Goal: Find specific page/section: Find specific page/section

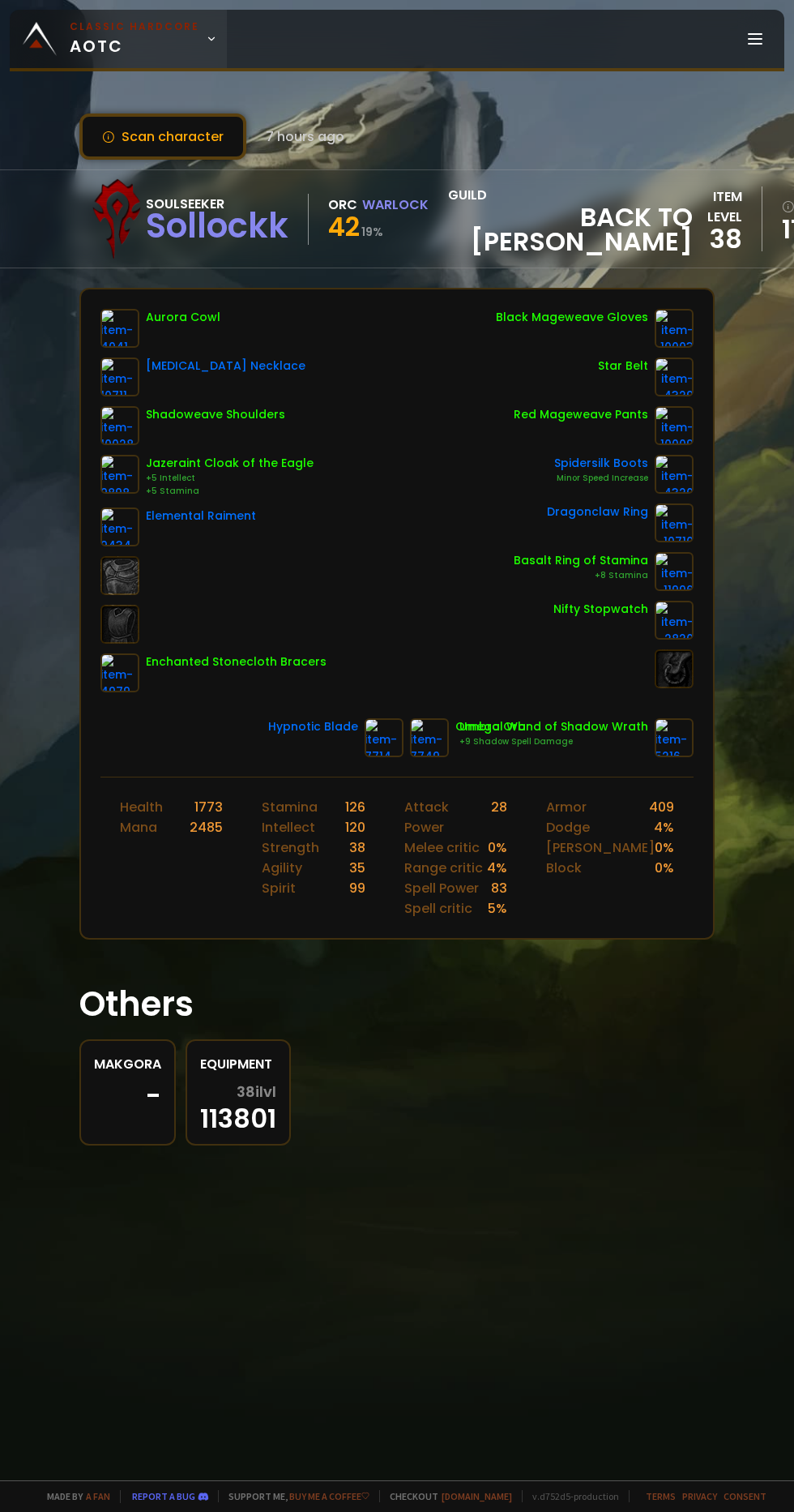
click at [94, 47] on span "Classic Hardcore AOTC" at bounding box center [134, 38] width 130 height 39
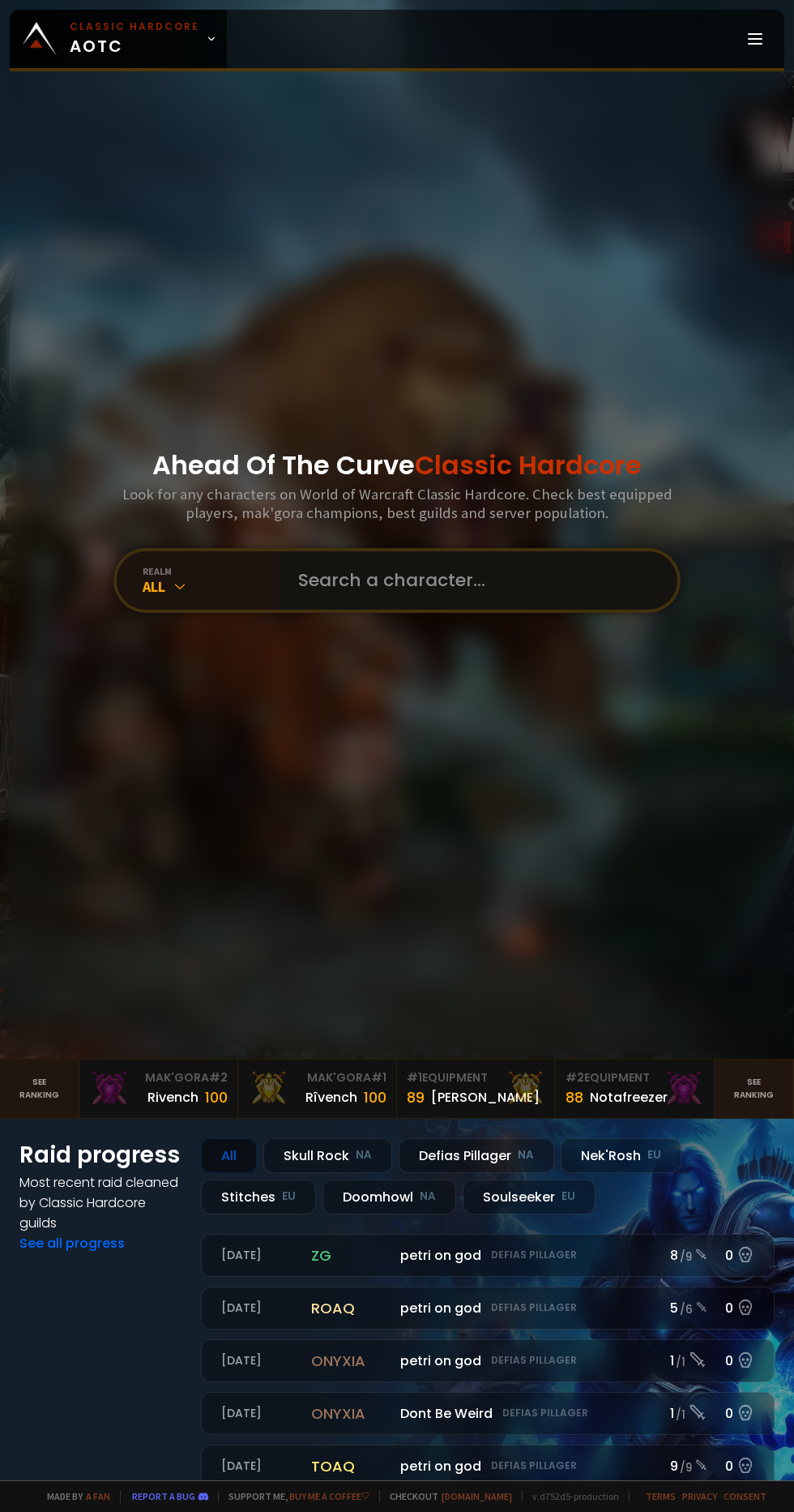
click at [345, 609] on input "text" at bounding box center [473, 580] width 369 height 58
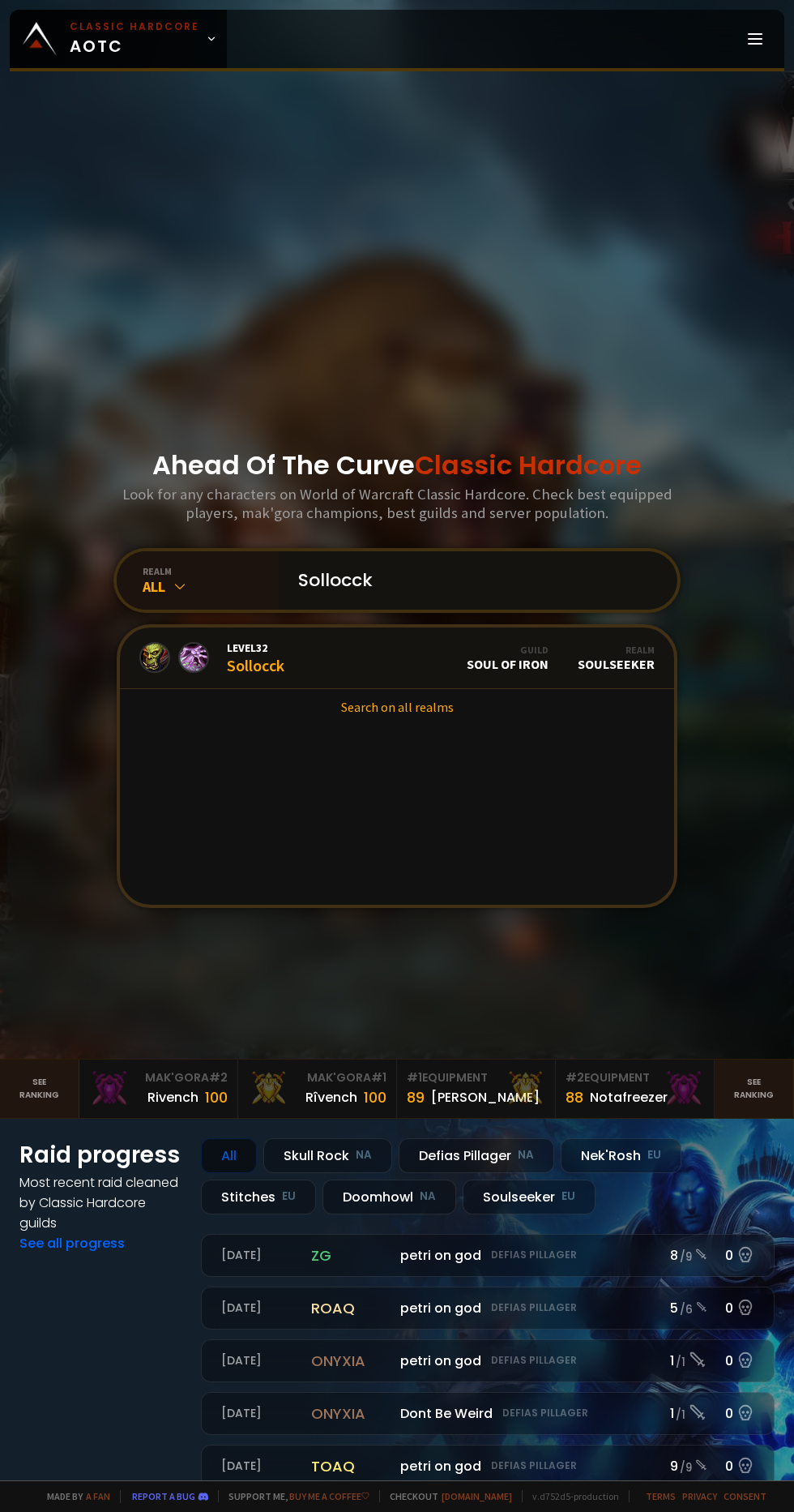
type input "Sollocck"
click at [201, 689] on link "Level 32 Sollocck Guild Soul of Iron Realm Soulseeker" at bounding box center [396, 658] width 554 height 62
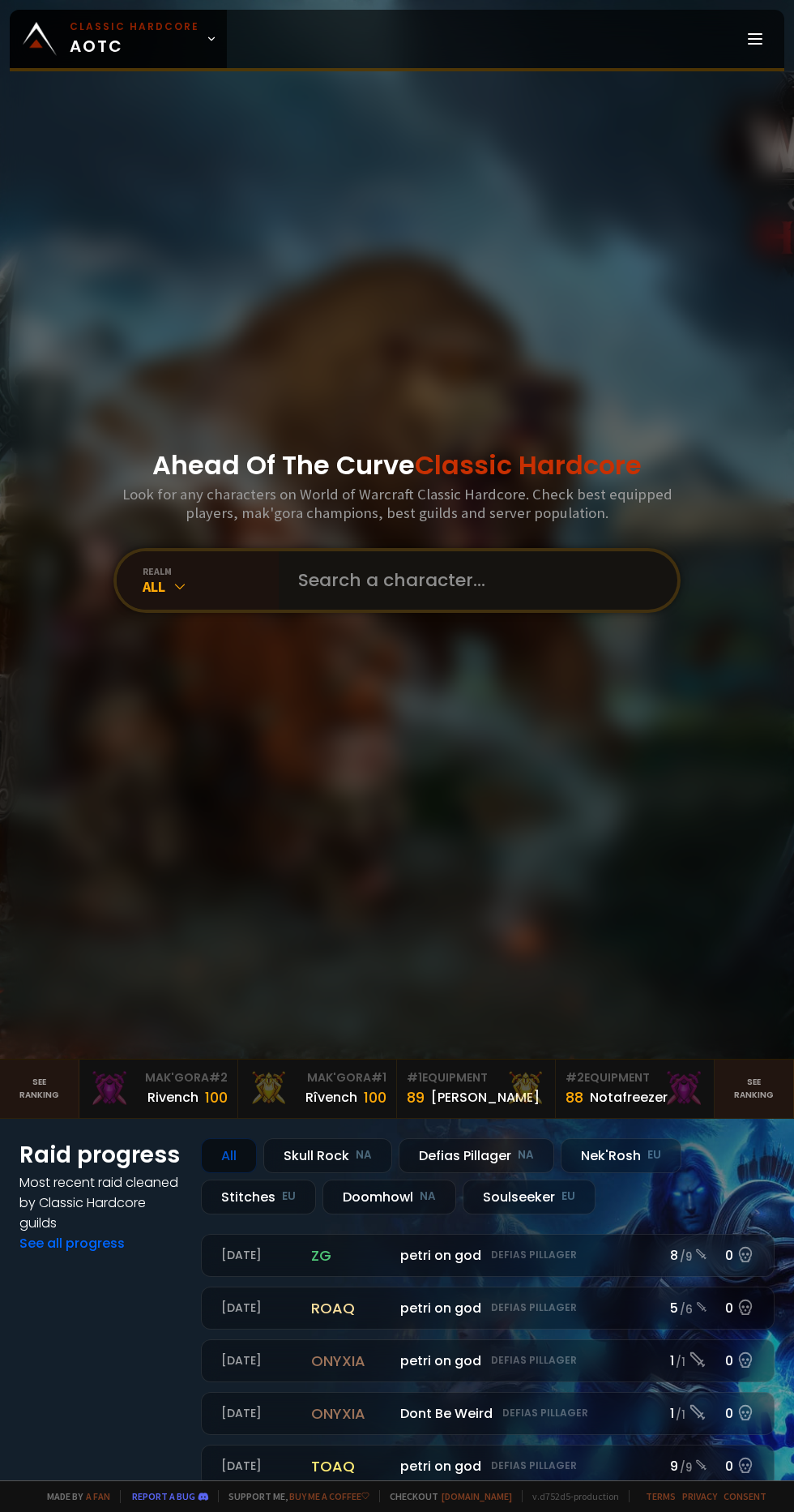
click at [331, 609] on input "text" at bounding box center [473, 580] width 369 height 58
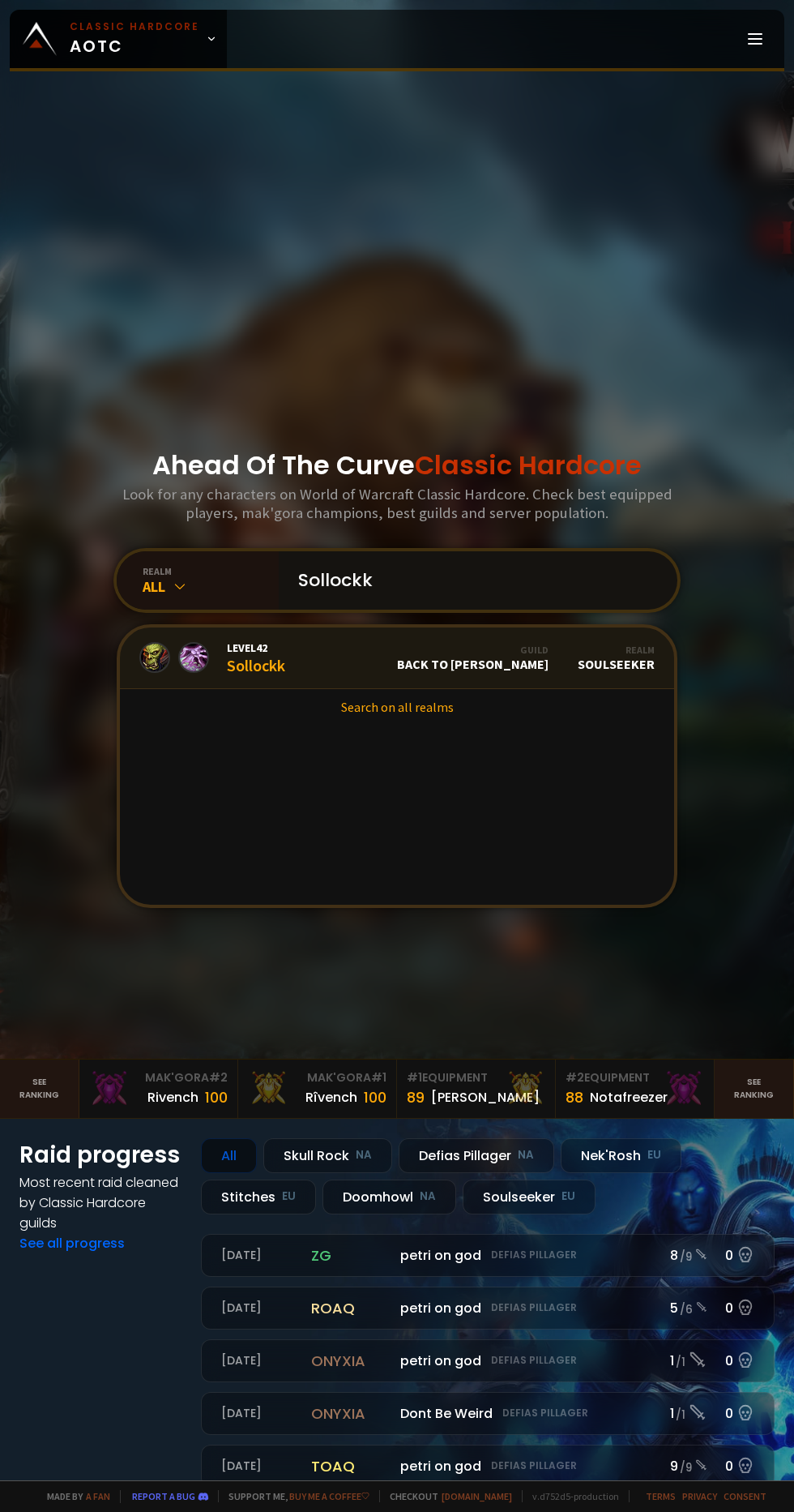
type input "Sollockk"
click at [264, 675] on div "Level 42 Sollockk" at bounding box center [256, 658] width 58 height 35
